Goal: Navigation & Orientation: Find specific page/section

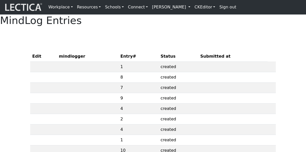
click at [89, 47] on div "MindLog Entries Edit mindlogger Entry# Status Submitted at 1 created 8 created …" at bounding box center [153, 129] width 306 height 229
